Goal: Task Accomplishment & Management: Use online tool/utility

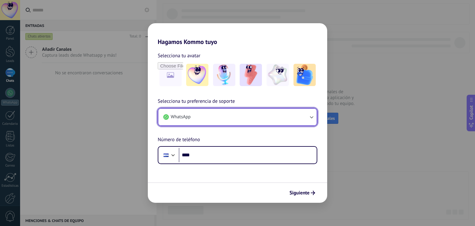
click at [229, 115] on button "WhatsApp" at bounding box center [237, 117] width 158 height 17
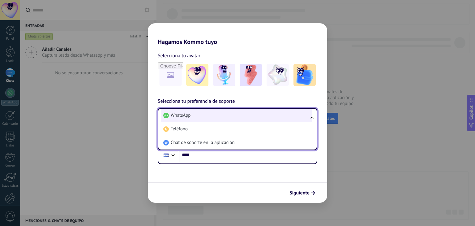
click at [235, 119] on li "WhatsApp" at bounding box center [236, 116] width 151 height 14
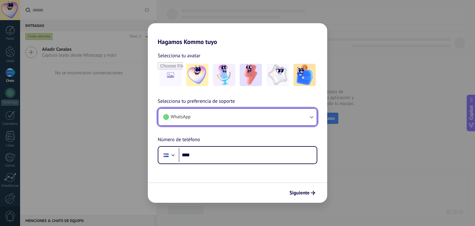
click at [224, 120] on button "WhatsApp" at bounding box center [237, 117] width 158 height 17
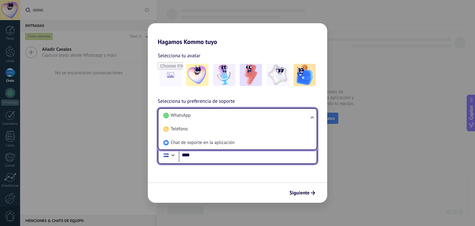
click at [232, 158] on input "****" at bounding box center [248, 155] width 138 height 14
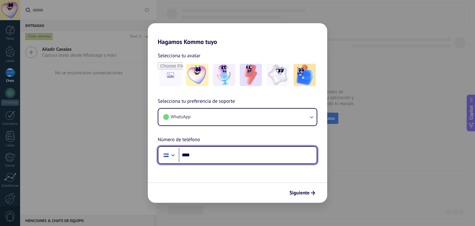
click at [280, 158] on input "****" at bounding box center [248, 155] width 138 height 14
click at [280, 158] on input "**********" at bounding box center [248, 155] width 138 height 14
click at [197, 154] on input "**********" at bounding box center [248, 155] width 138 height 14
type input "**********"
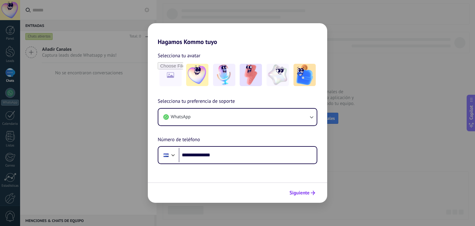
click at [295, 194] on span "Siguiente" at bounding box center [300, 193] width 20 height 4
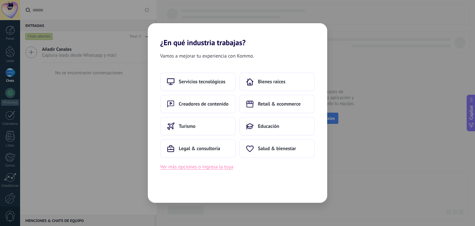
click at [212, 168] on button "Ver más opciones o ingresa la tuya" at bounding box center [196, 167] width 73 height 8
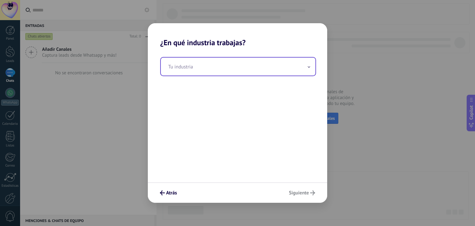
click at [292, 68] on input "text" at bounding box center [238, 67] width 155 height 18
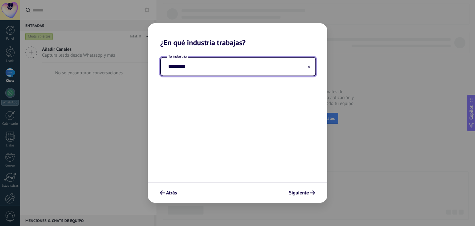
type input "*********"
click at [308, 195] on span "Siguiente" at bounding box center [299, 193] width 20 height 4
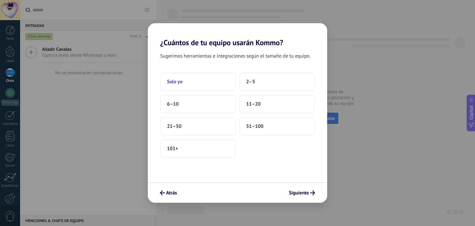
click at [201, 85] on button "Solo yo" at bounding box center [198, 81] width 76 height 19
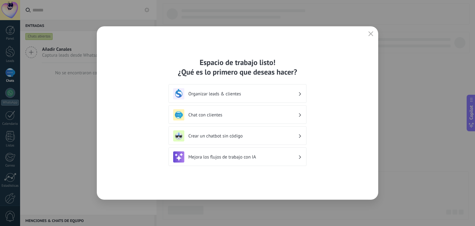
click at [284, 93] on h3 "Organizar leads & clientes" at bounding box center [243, 94] width 110 height 6
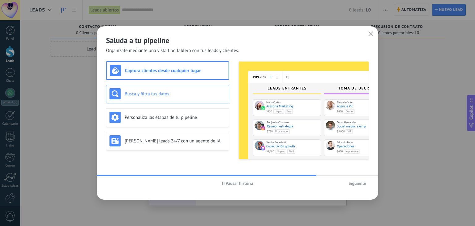
click at [170, 93] on h3 "Busca y filtra tus datos" at bounding box center [175, 94] width 101 height 6
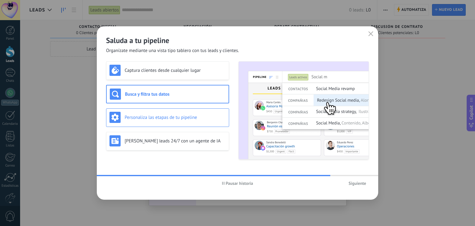
click at [168, 109] on div "Personaliza las etapas de tu pipeline" at bounding box center [167, 117] width 123 height 19
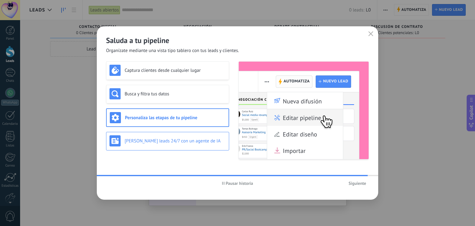
click at [160, 140] on h3 "[PERSON_NAME] leads 24/7 con un agente de IA" at bounding box center [175, 141] width 101 height 6
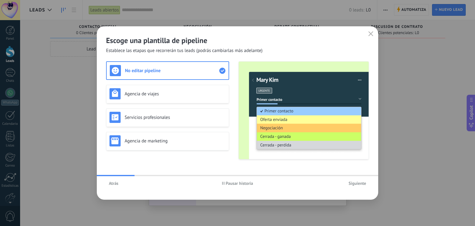
click at [362, 180] on button "Siguiente" at bounding box center [357, 183] width 23 height 9
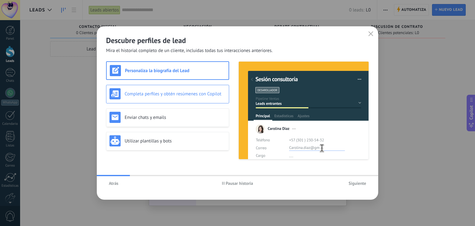
click at [200, 97] on div "Completa perfiles y obtén resúmenes con Copilot" at bounding box center [168, 93] width 116 height 11
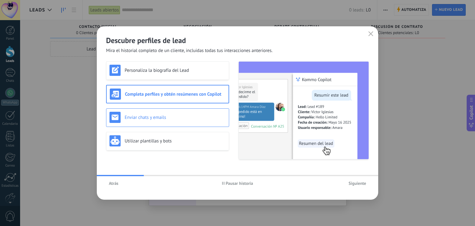
click at [200, 113] on div "Enviar chats y emails" at bounding box center [168, 117] width 116 height 11
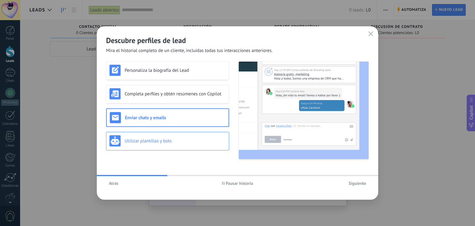
click at [197, 135] on div "Utilizar plantillas y bots" at bounding box center [168, 140] width 116 height 11
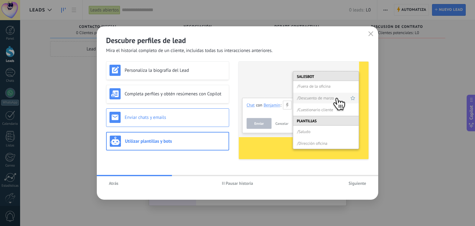
click at [201, 116] on h3 "Enviar chats y emails" at bounding box center [175, 118] width 101 height 6
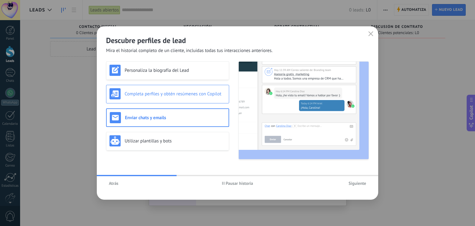
click at [201, 102] on div "Completa perfiles y obtén resúmenes con Copilot" at bounding box center [167, 94] width 123 height 19
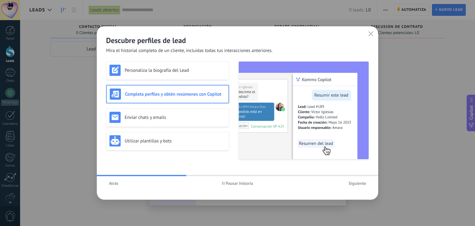
click at [205, 87] on div "Completa perfiles y obtén resúmenes con Copilot" at bounding box center [167, 94] width 123 height 19
click at [207, 69] on h3 "Personaliza la biografía del Lead" at bounding box center [175, 70] width 101 height 6
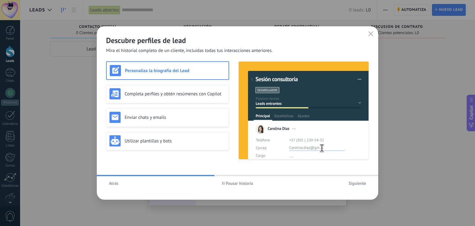
click at [360, 184] on span "Siguiente" at bounding box center [358, 183] width 18 height 4
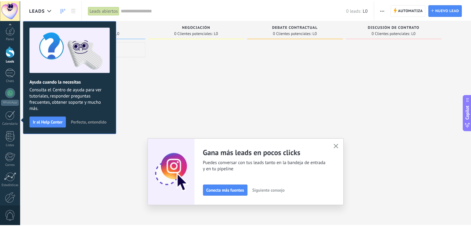
scroll to position [31, 0]
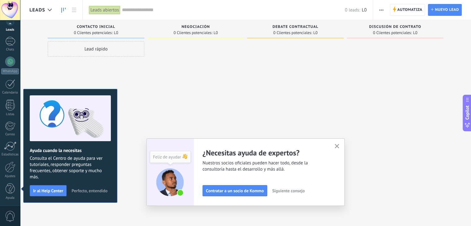
click at [337, 144] on use "button" at bounding box center [337, 146] width 5 height 5
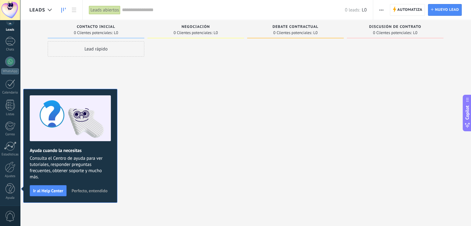
click at [199, 32] on span "0 Clientes potenciales:" at bounding box center [192, 33] width 39 height 4
click at [315, 38] on span at bounding box center [295, 38] width 97 height 1
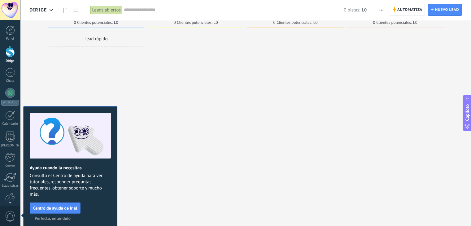
scroll to position [11, 0]
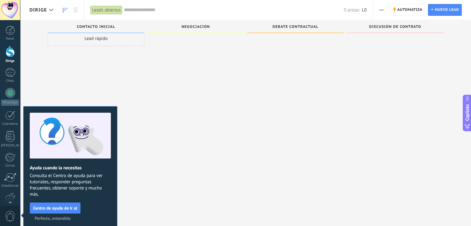
click at [48, 205] on font "Centro de ayuda de Ir al" at bounding box center [55, 208] width 44 height 6
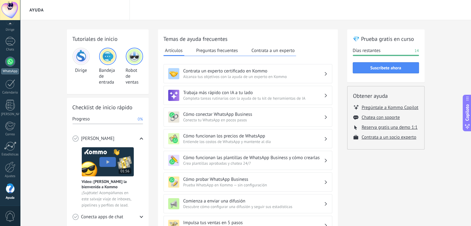
click at [13, 63] on div at bounding box center [10, 62] width 10 height 10
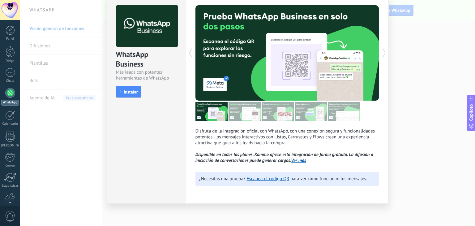
scroll to position [27, 0]
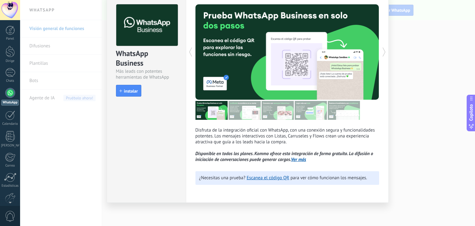
click at [12, 96] on div at bounding box center [10, 93] width 10 height 10
click at [24, 167] on div "WhatsApp Business Más leads con potentes herramientas de WhatsApp instalar inst…" at bounding box center [247, 113] width 455 height 226
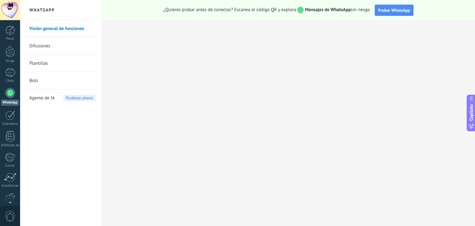
click at [47, 28] on link "Visión general de funciones" at bounding box center [62, 28] width 66 height 17
click at [13, 93] on div at bounding box center [10, 93] width 10 height 10
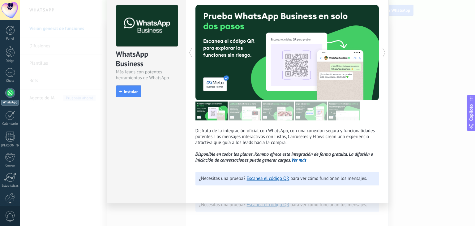
scroll to position [27, 0]
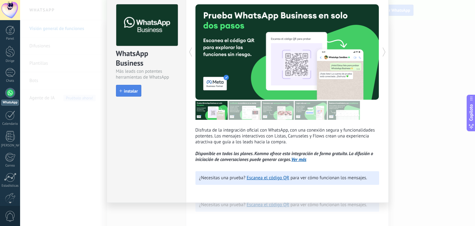
click at [125, 95] on button "instalar" at bounding box center [128, 91] width 25 height 12
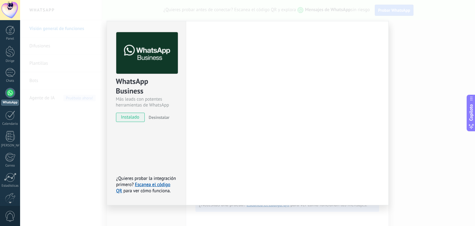
scroll to position [0, 0]
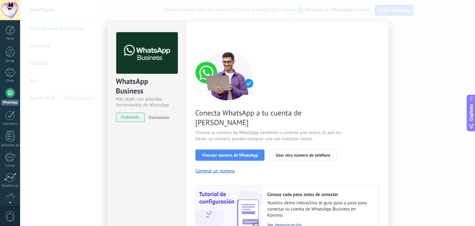
click at [71, 151] on div "WhatsApp Business Más leads con potentes herramientas de WhatsApp instalado Des…" at bounding box center [247, 113] width 455 height 226
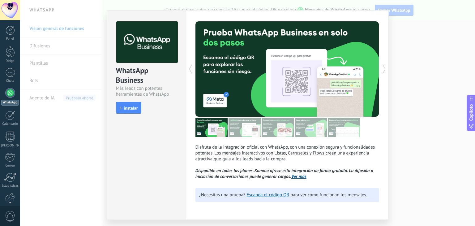
scroll to position [27, 0]
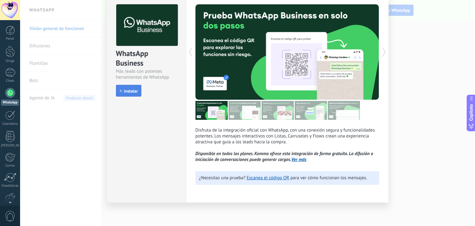
click at [132, 94] on button "instalar" at bounding box center [128, 91] width 25 height 12
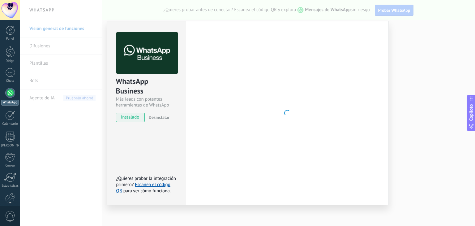
scroll to position [0, 0]
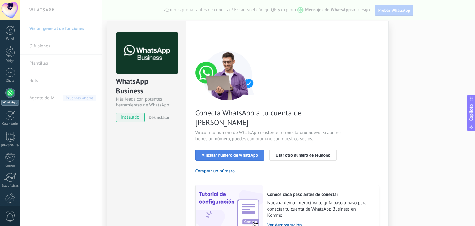
click at [229, 152] on font "Vincular número de WhatsApp" at bounding box center [230, 155] width 56 height 6
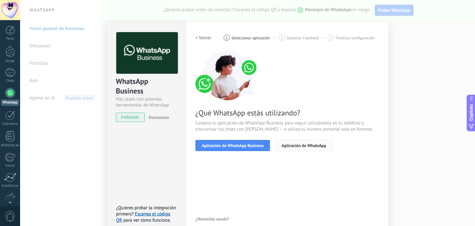
click at [316, 148] on span "Aplicación de WhatsApp" at bounding box center [304, 145] width 45 height 4
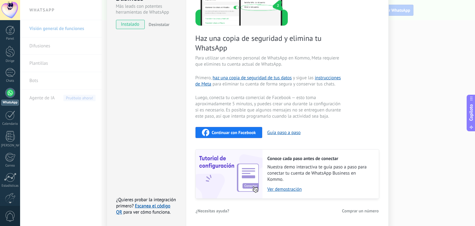
scroll to position [93, 0]
click at [233, 131] on span "Continuar con Facebook" at bounding box center [234, 132] width 44 height 4
